Goal: Information Seeking & Learning: Learn about a topic

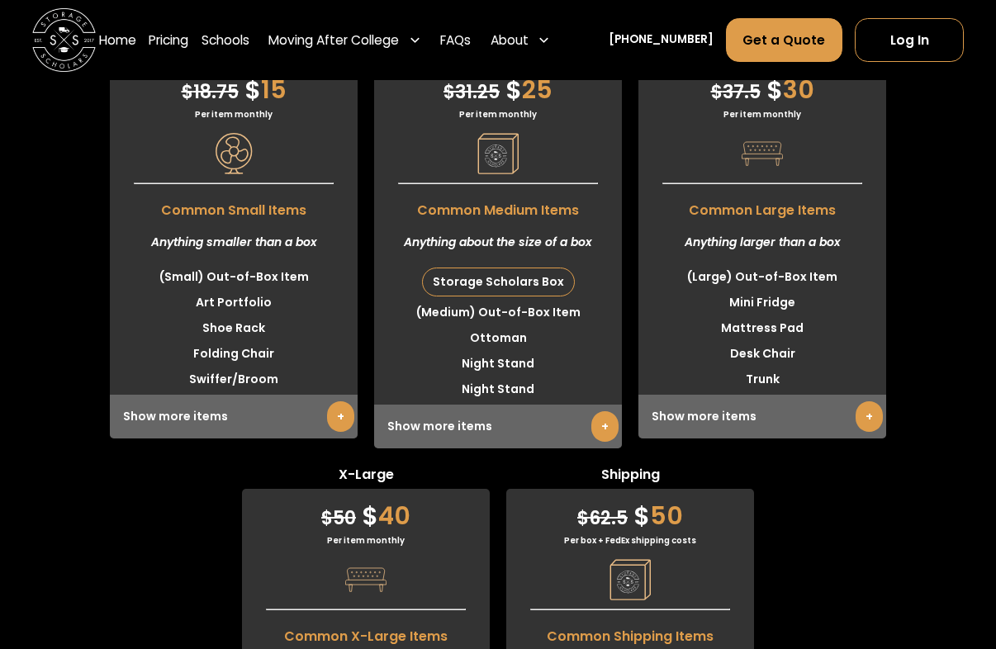
scroll to position [4516, 0]
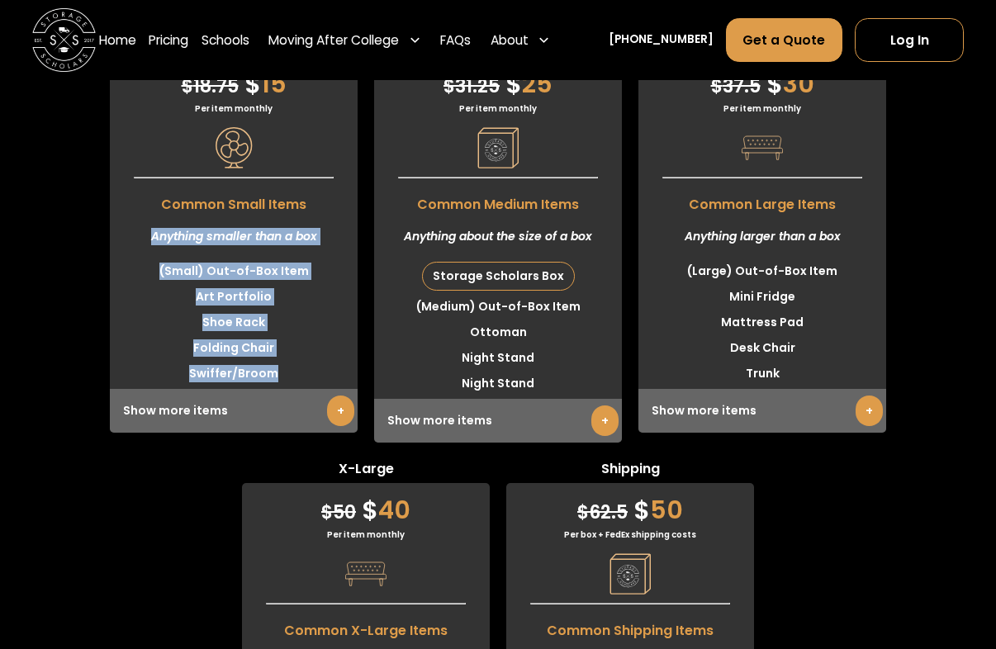
drag, startPoint x: 130, startPoint y: 580, endPoint x: 330, endPoint y: 263, distance: 374.2
click at [330, 263] on div "Small $ 18.75 $ 15 Per item monthly Common Small Items Anything smaller than a …" at bounding box center [498, 446] width 996 height 826
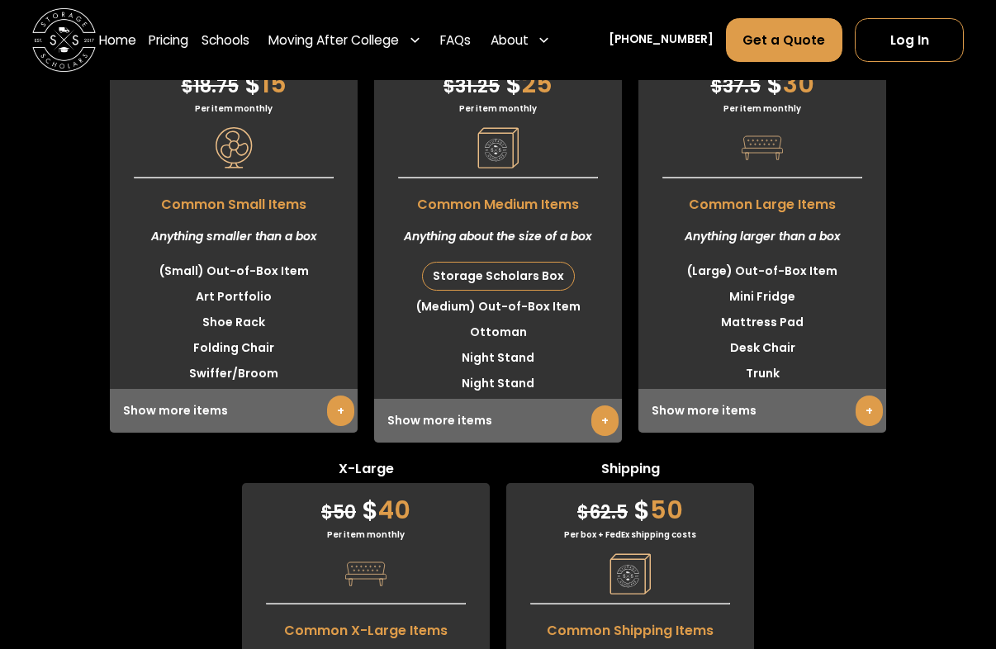
click at [368, 179] on div "Small $ 18.75 $ 15 Per item monthly Common Small Items Anything smaller than a …" at bounding box center [498, 446] width 996 height 826
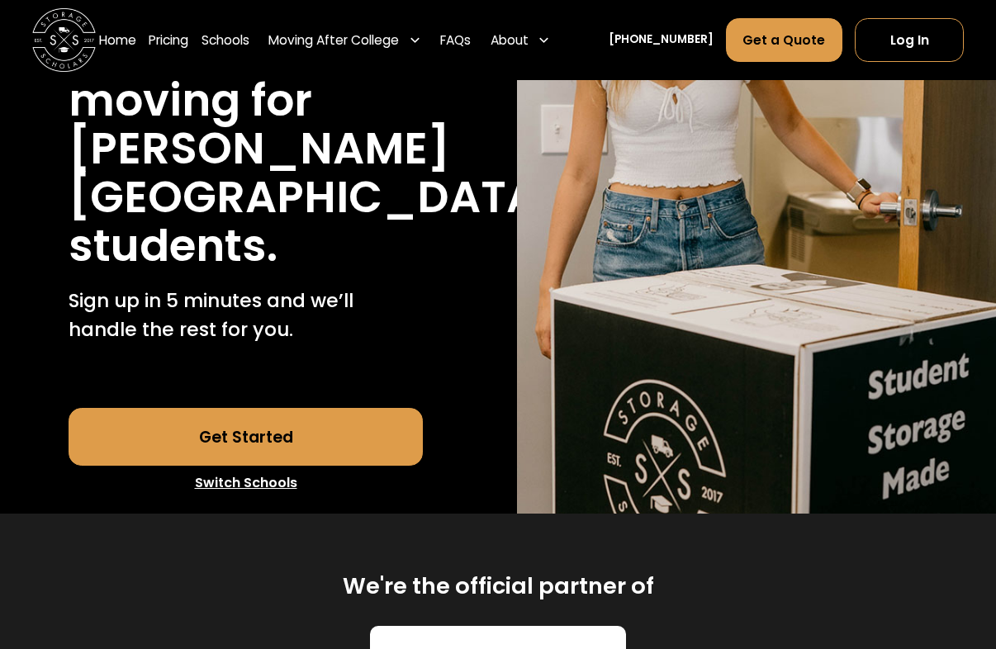
scroll to position [0, 0]
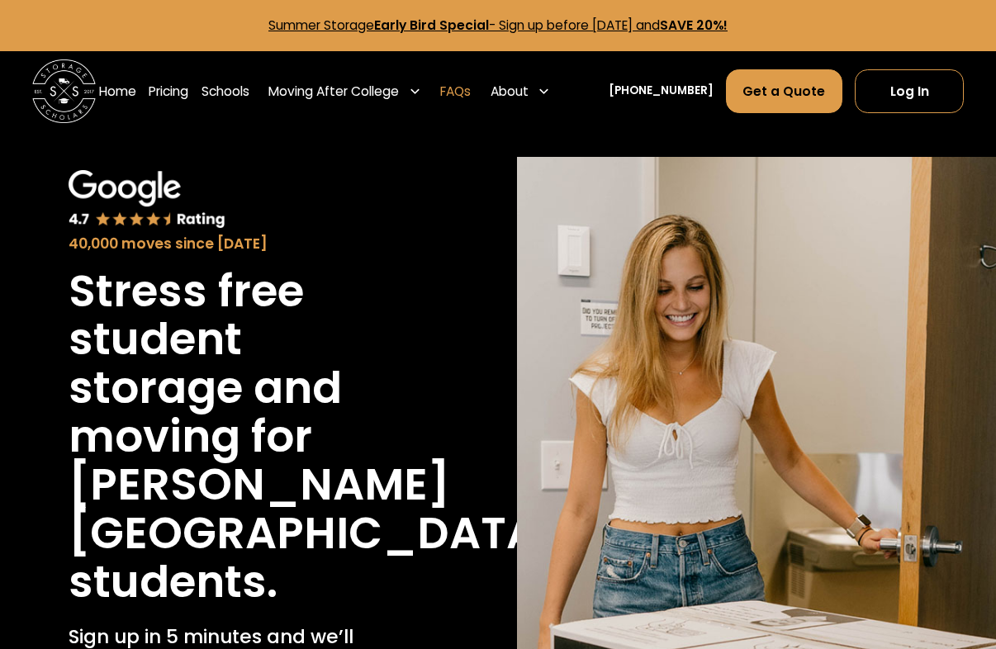
click at [470, 97] on link "FAQs" at bounding box center [455, 91] width 31 height 45
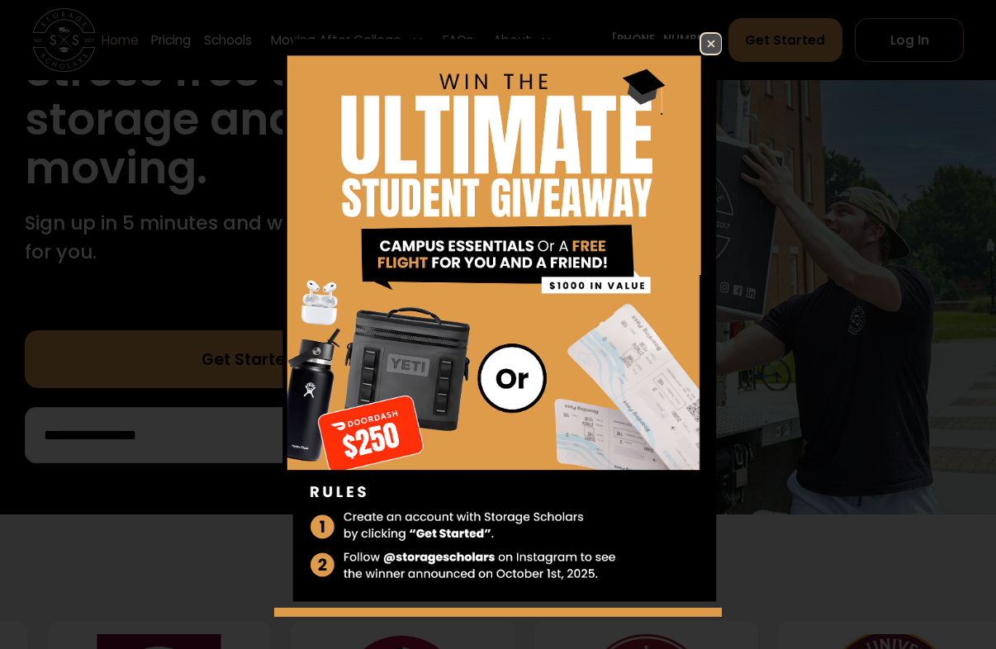
scroll to position [149, 0]
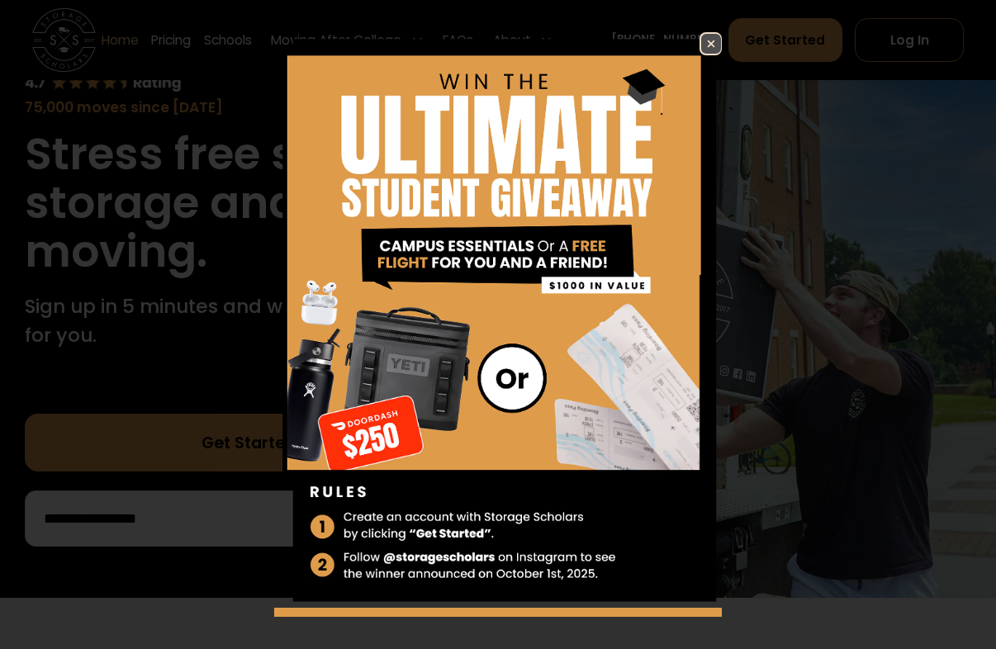
click at [701, 40] on img at bounding box center [711, 44] width 20 height 20
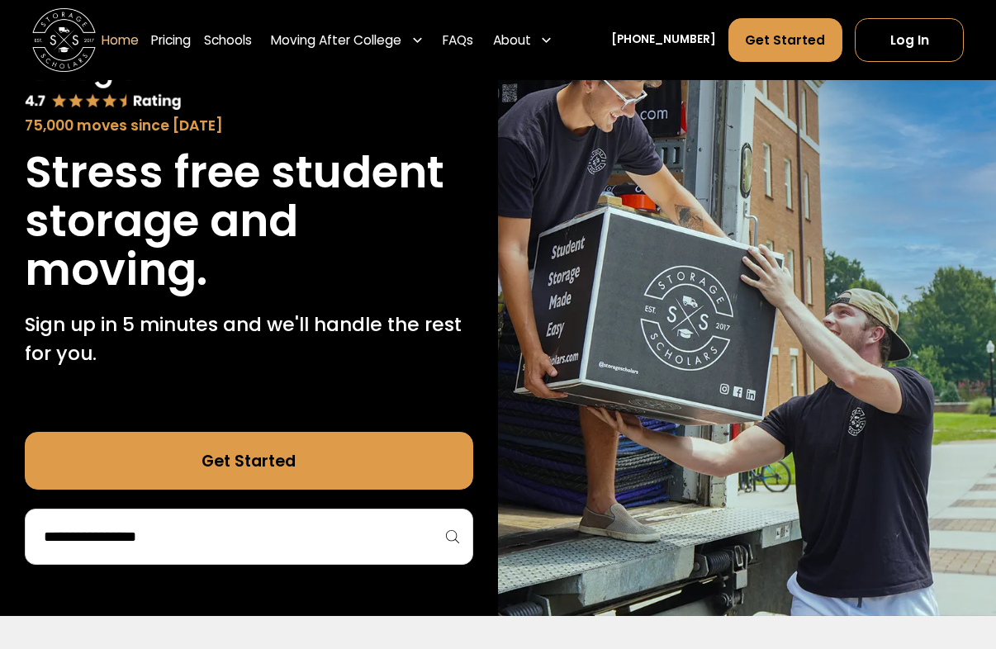
scroll to position [0, 0]
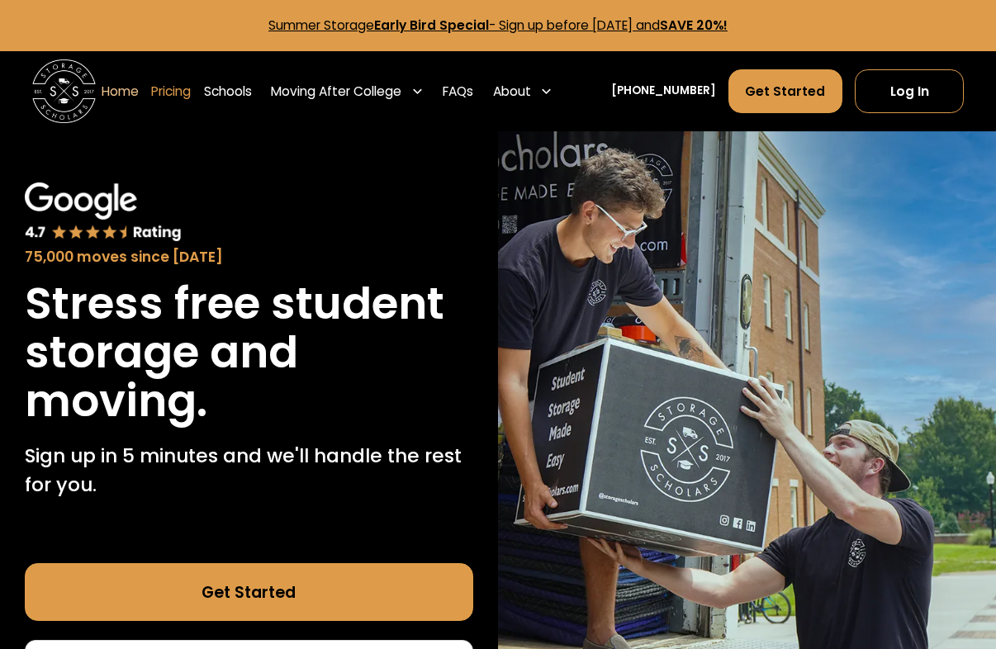
click at [182, 92] on link "Pricing" at bounding box center [171, 91] width 40 height 45
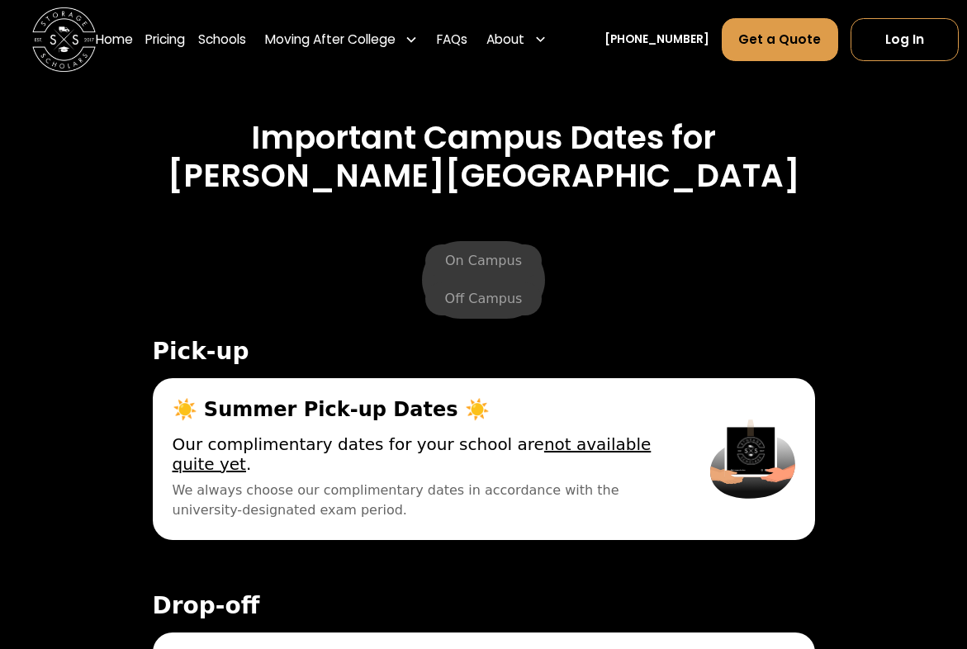
scroll to position [5635, 0]
